Goal: Navigation & Orientation: Find specific page/section

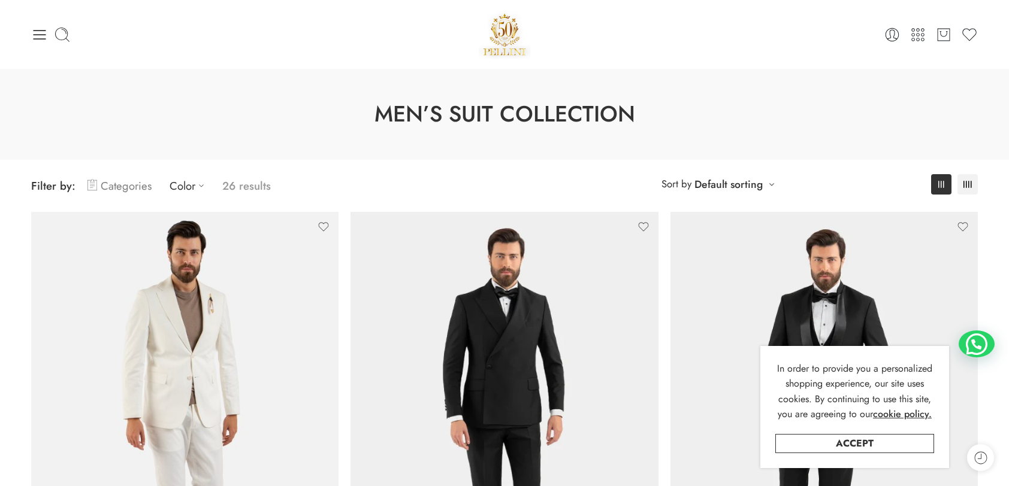
click at [113, 181] on link "Categories" at bounding box center [119, 186] width 64 height 28
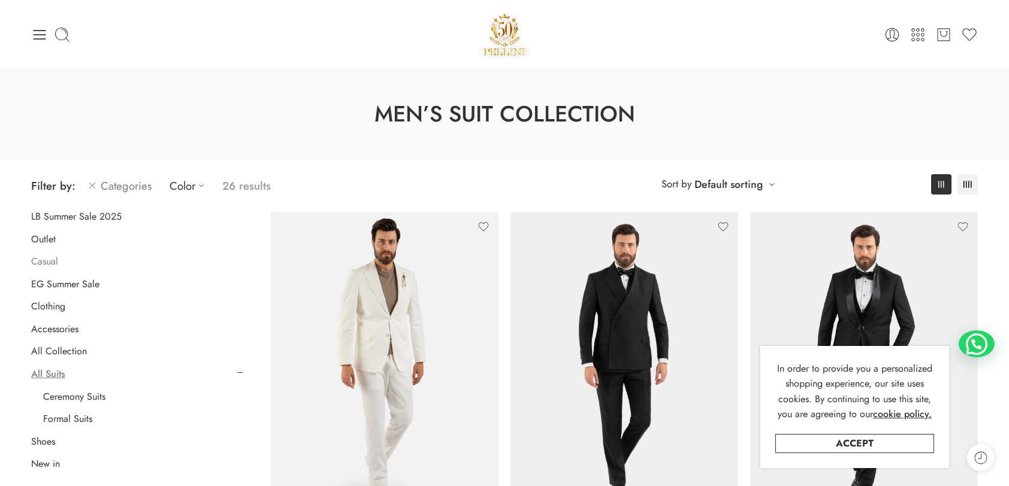
click at [46, 261] on link "Casual" at bounding box center [44, 262] width 27 height 12
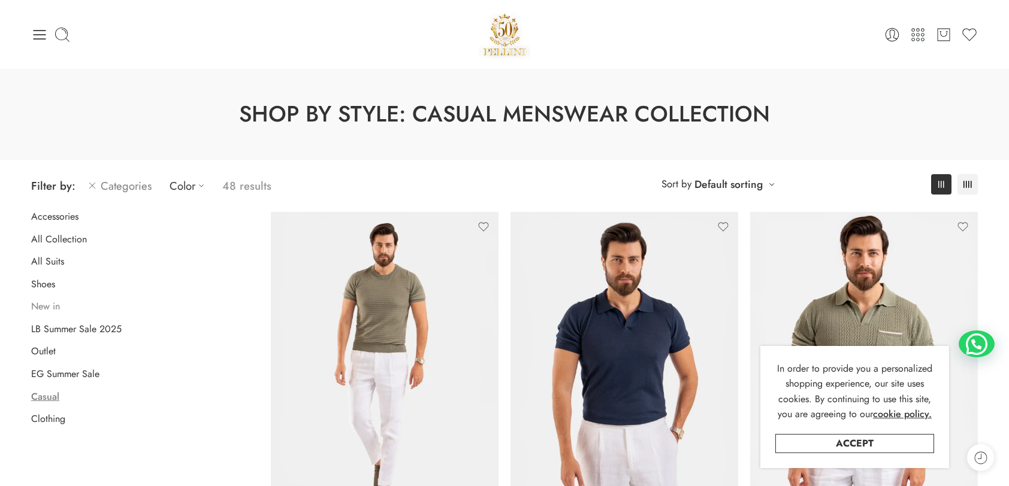
click at [44, 307] on link "New in" at bounding box center [45, 307] width 29 height 12
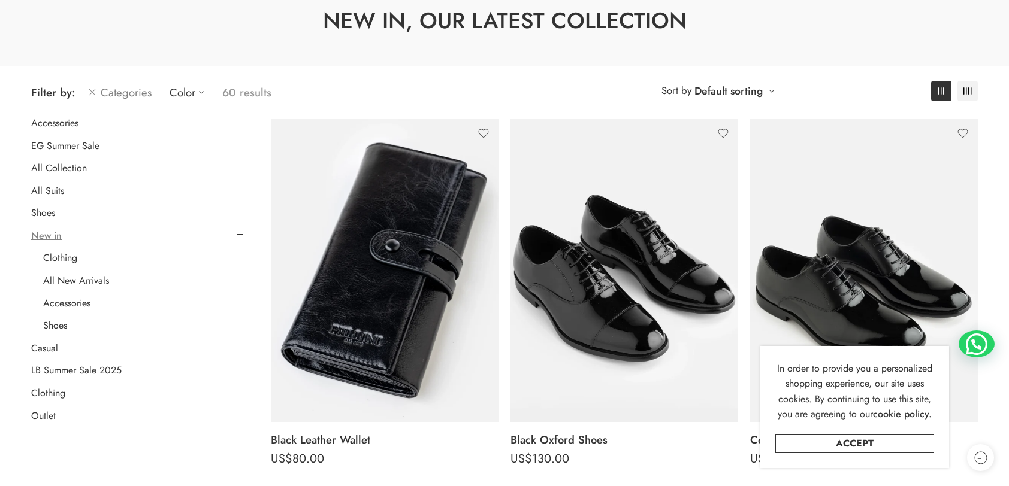
scroll to position [120, 0]
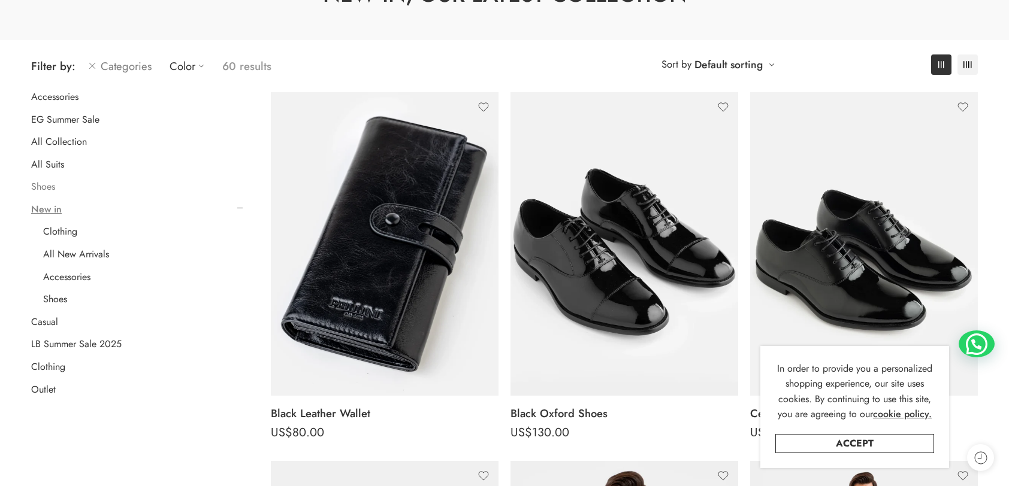
click at [50, 187] on link "Shoes" at bounding box center [43, 187] width 24 height 12
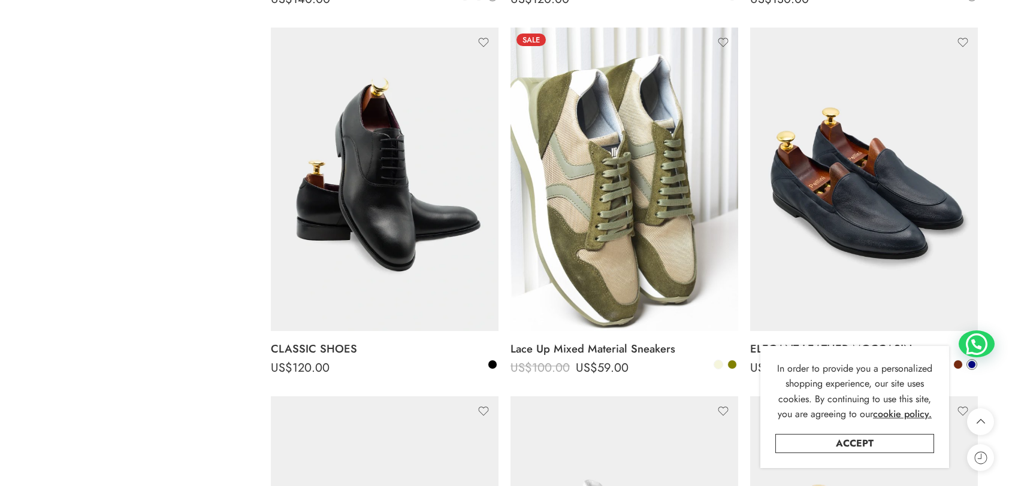
scroll to position [2130, 0]
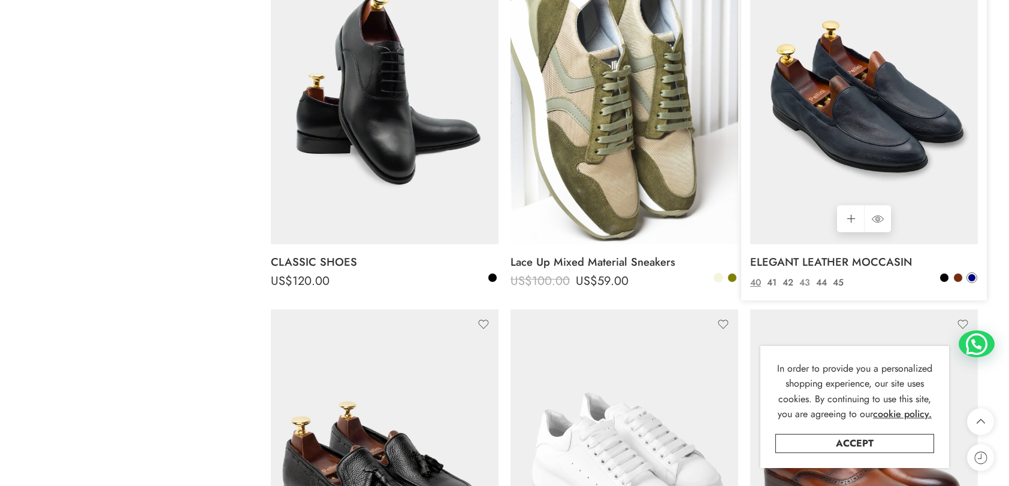
click at [805, 282] on link "43" at bounding box center [804, 283] width 17 height 14
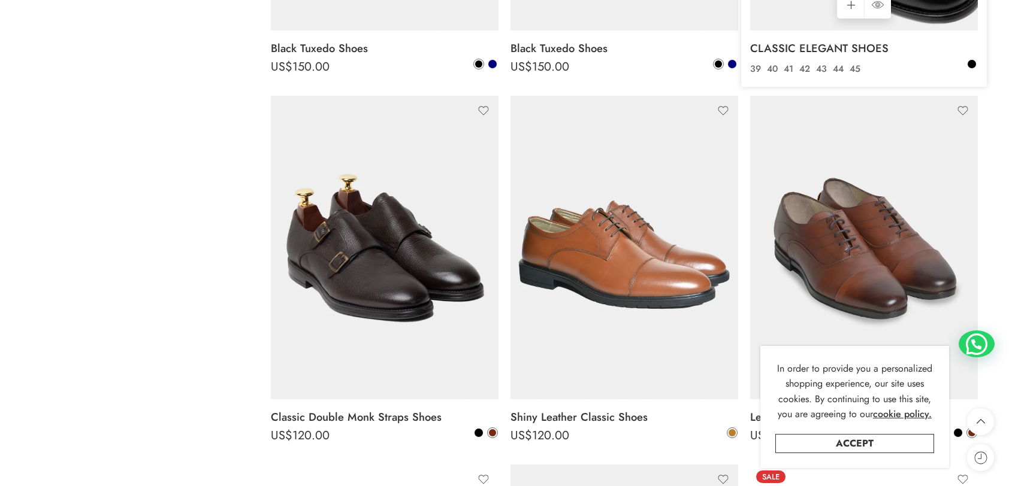
scroll to position [3507, 0]
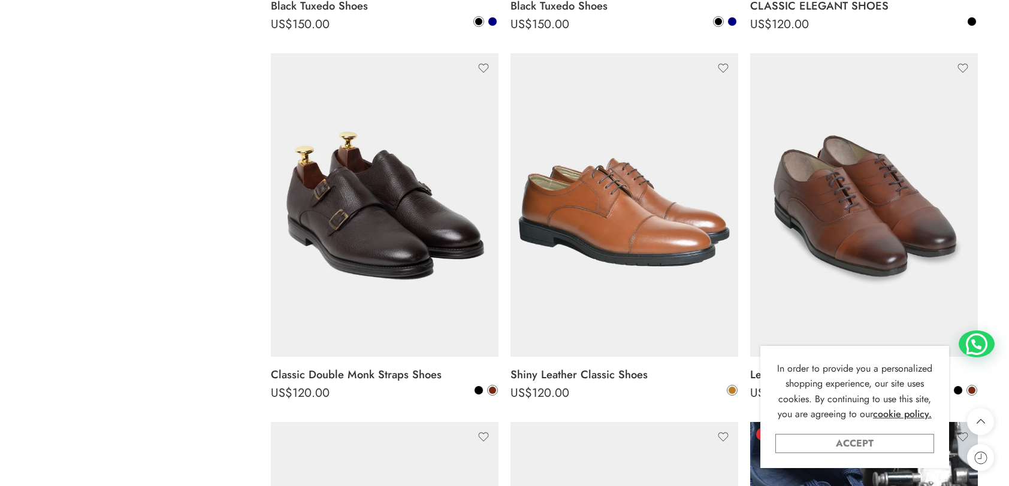
click at [873, 441] on link "Accept" at bounding box center [854, 443] width 159 height 19
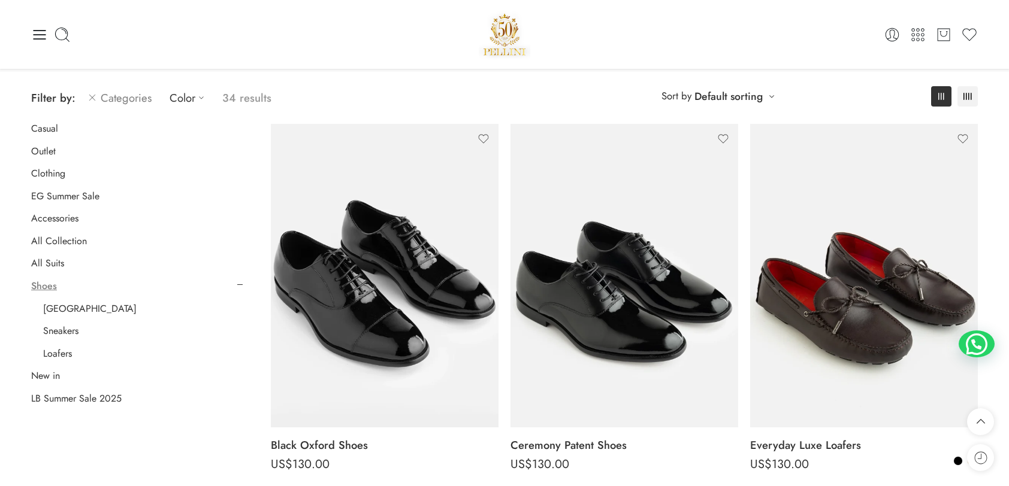
scroll to position [0, 0]
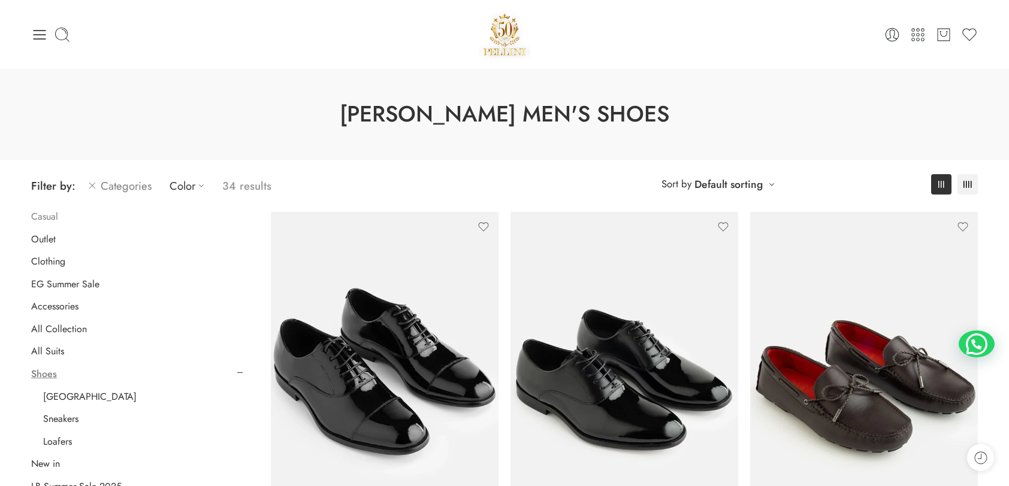
click at [45, 214] on link "Casual" at bounding box center [44, 217] width 27 height 12
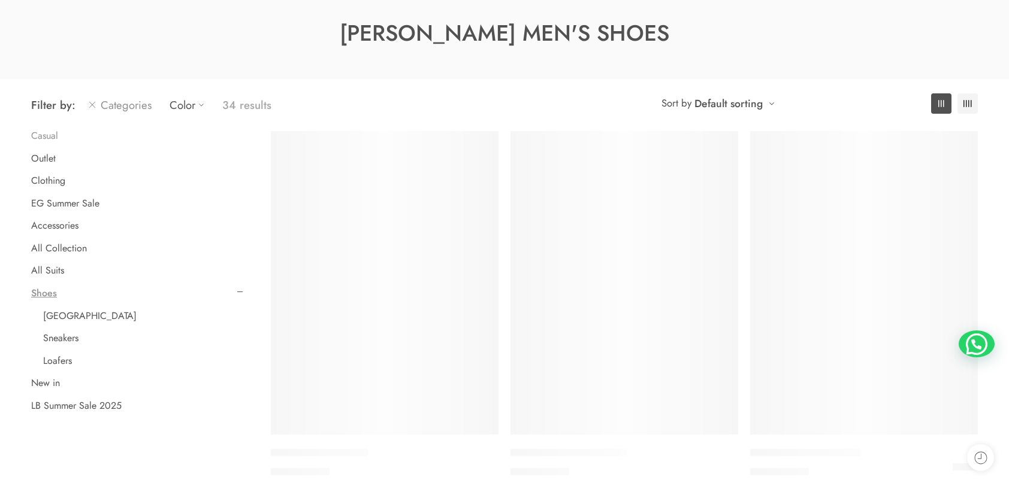
scroll to position [93, 0]
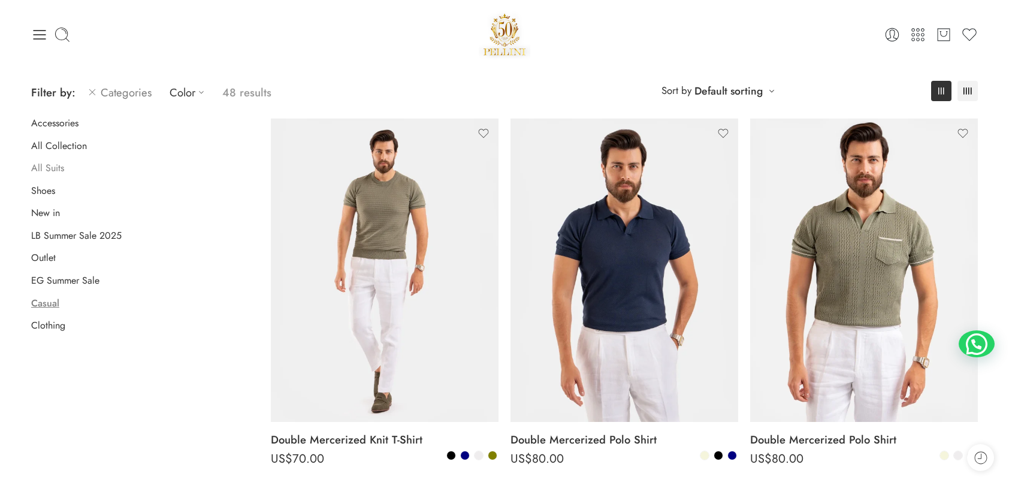
click at [49, 164] on link "All Suits" at bounding box center [47, 168] width 33 height 12
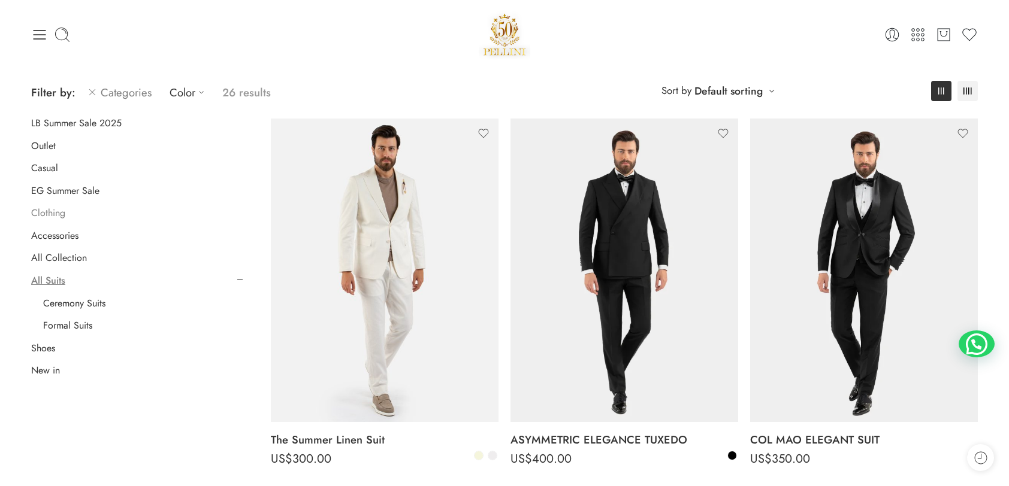
click at [54, 216] on link "Clothing" at bounding box center [48, 213] width 34 height 12
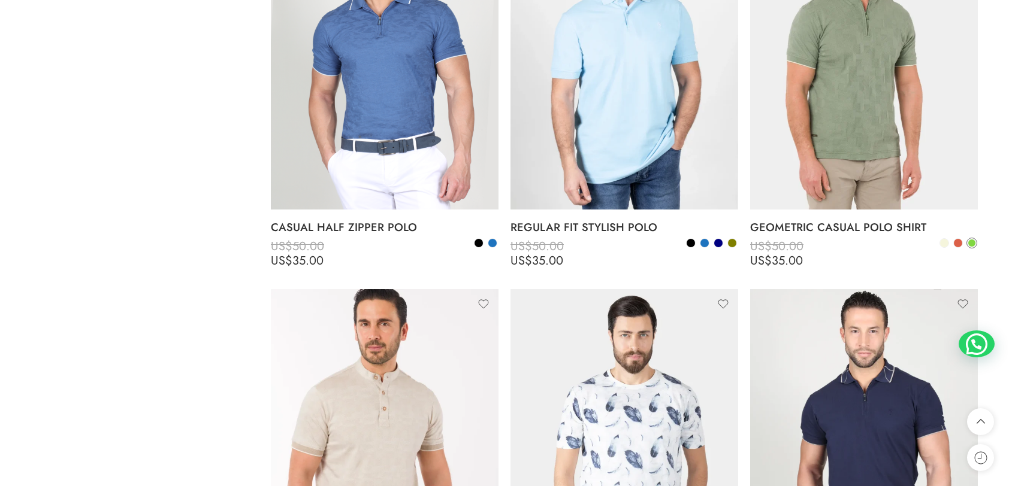
scroll to position [4765, 0]
